Goal: Entertainment & Leisure: Consume media (video, audio)

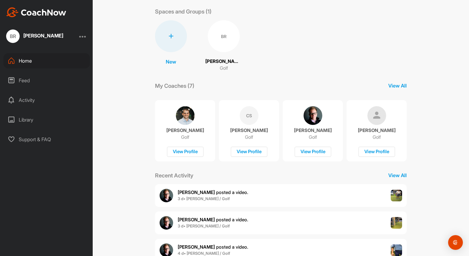
scroll to position [48, 0]
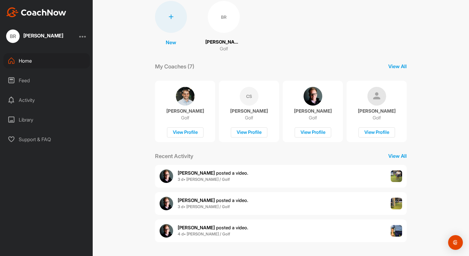
click at [397, 172] on img at bounding box center [397, 176] width 12 height 12
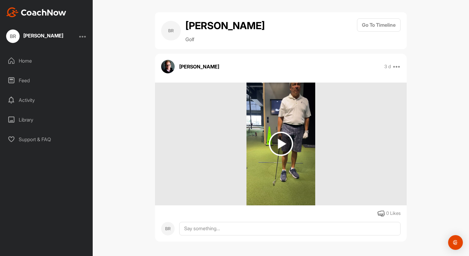
click at [280, 145] on img at bounding box center [281, 144] width 24 height 24
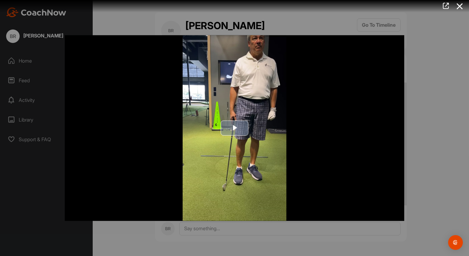
click at [235, 128] on span "Video Player" at bounding box center [235, 128] width 0 height 0
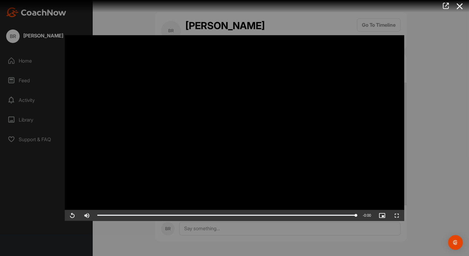
click at [459, 7] on icon at bounding box center [460, 6] width 14 height 11
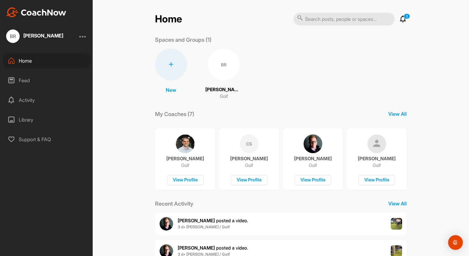
click at [213, 247] on span "[PERSON_NAME] posted a video ." at bounding box center [213, 248] width 71 height 6
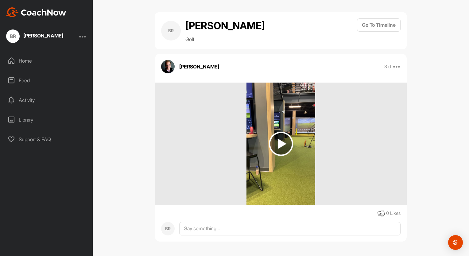
click at [285, 142] on img at bounding box center [281, 144] width 24 height 24
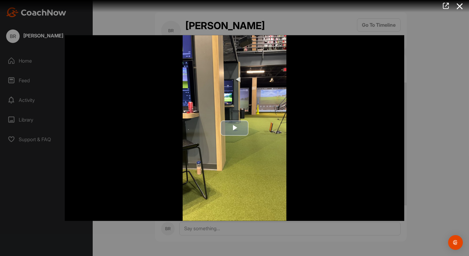
click at [235, 128] on span "Video Player" at bounding box center [235, 128] width 0 height 0
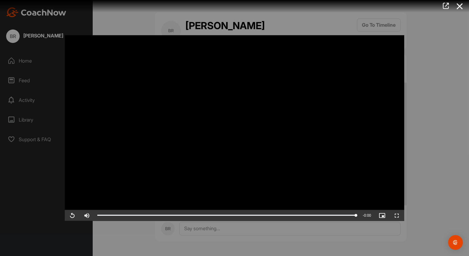
click at [457, 7] on icon at bounding box center [460, 6] width 14 height 11
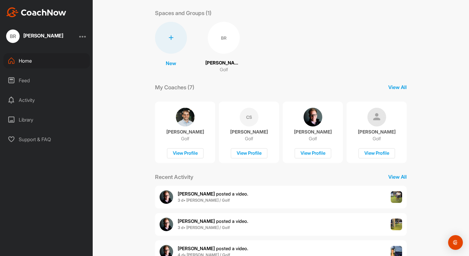
scroll to position [48, 0]
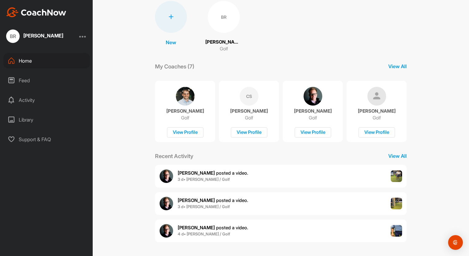
click at [212, 234] on span "4 d • [PERSON_NAME] / Golf" at bounding box center [213, 234] width 71 height 6
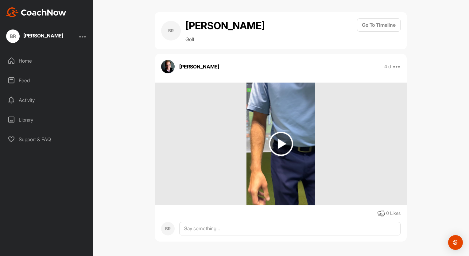
click at [286, 145] on img at bounding box center [281, 144] width 24 height 24
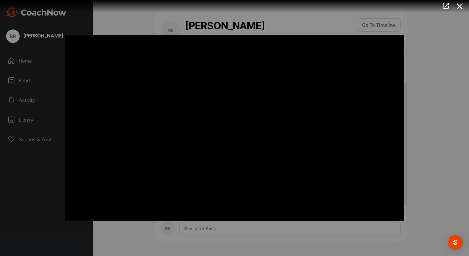
click at [458, 3] on icon at bounding box center [460, 6] width 14 height 11
